Goal: Information Seeking & Learning: Learn about a topic

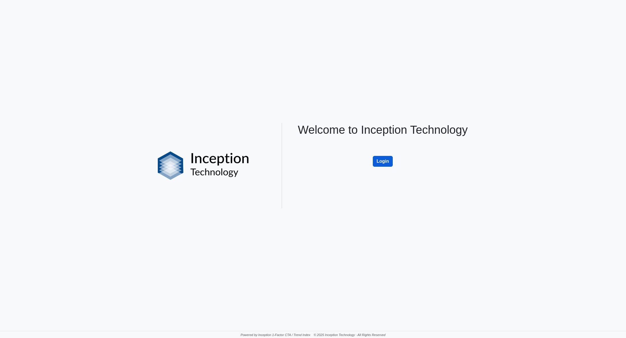
click at [377, 157] on button "Login" at bounding box center [383, 161] width 20 height 11
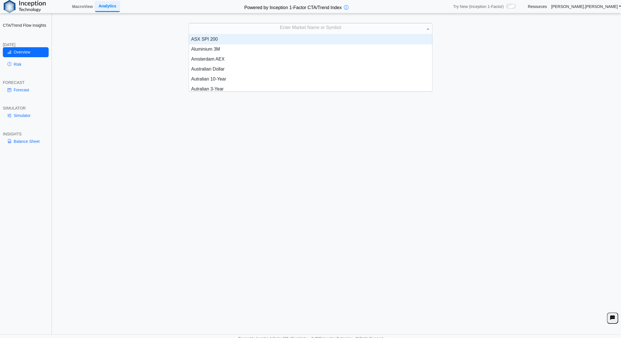
click at [293, 27] on div "Enter Market Name or Symbol" at bounding box center [310, 28] width 243 height 11
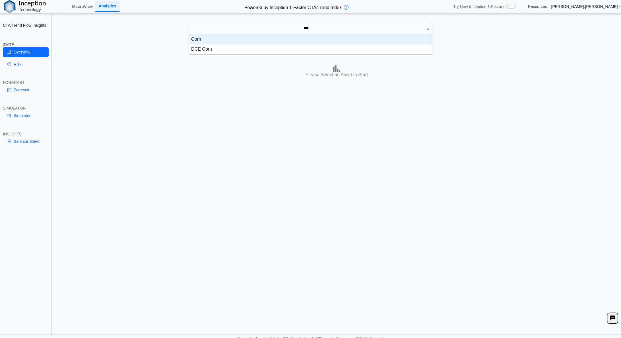
scroll to position [15, 239]
type input "****"
click at [277, 36] on div "Corn" at bounding box center [311, 39] width 244 height 10
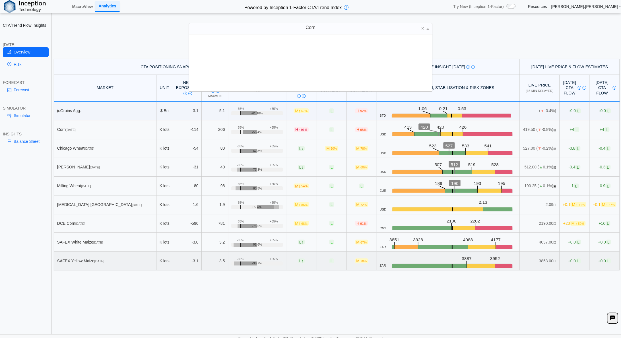
scroll to position [52, 239]
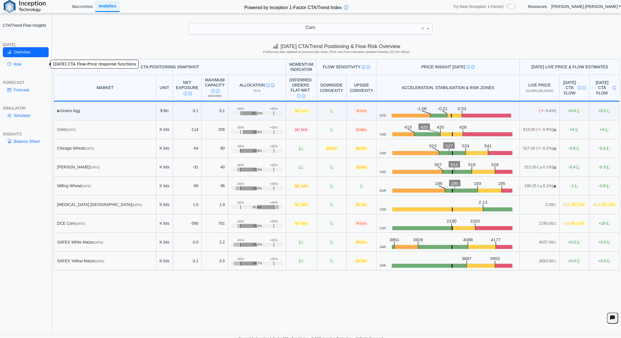
click at [20, 65] on link "Risk" at bounding box center [26, 64] width 46 height 10
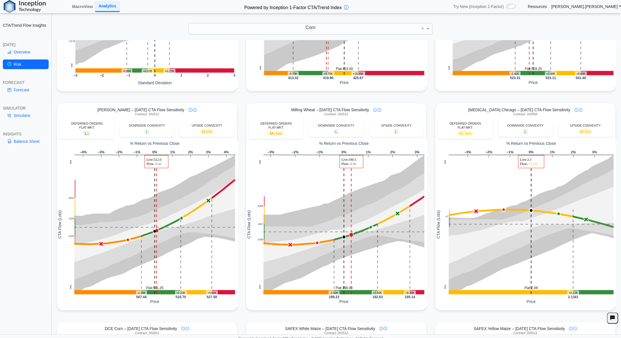
scroll to position [179, 0]
click at [33, 53] on link "Overview" at bounding box center [26, 52] width 46 height 10
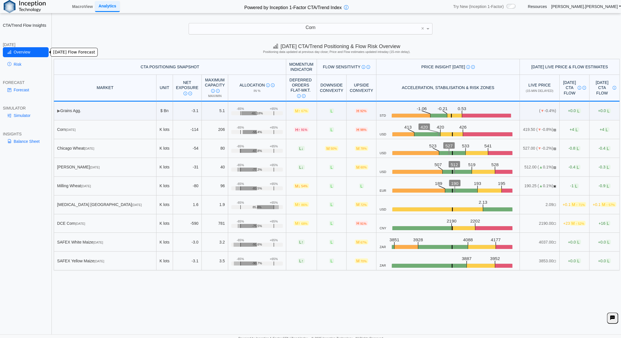
scroll to position [0, 0]
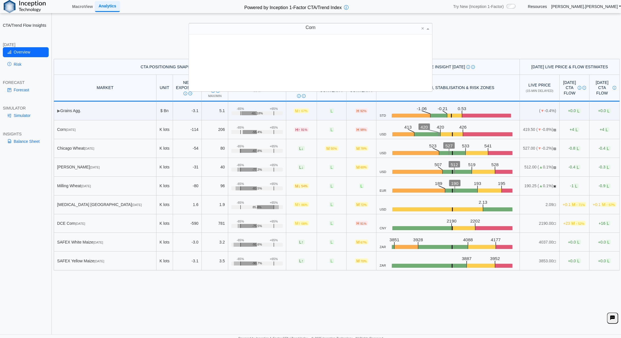
click at [324, 31] on div "Corn" at bounding box center [310, 28] width 243 height 11
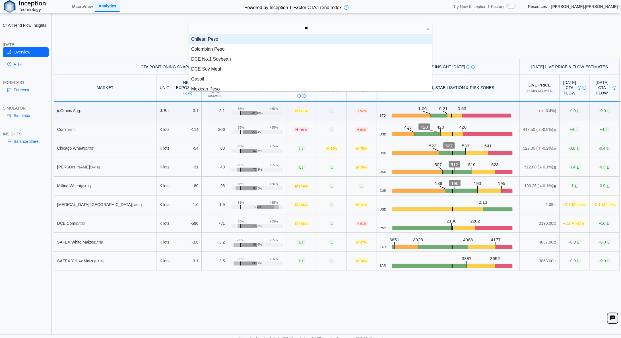
scroll to position [5, 5]
type input "***"
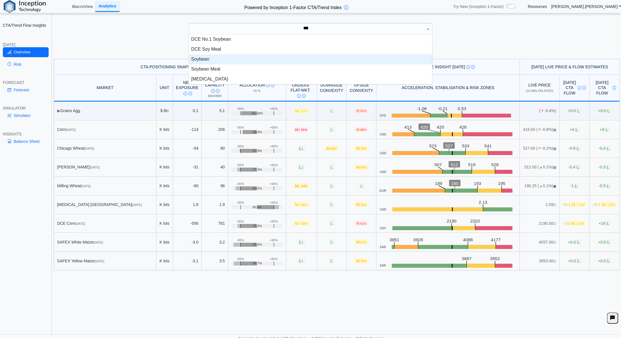
click at [220, 58] on div "Soybean" at bounding box center [311, 59] width 244 height 10
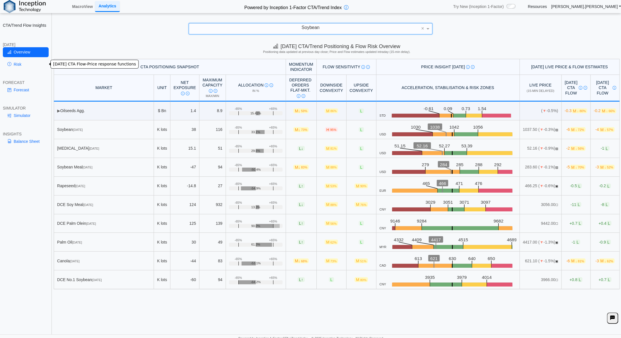
click at [17, 66] on link "Risk" at bounding box center [26, 64] width 46 height 10
